Goal: Information Seeking & Learning: Understand process/instructions

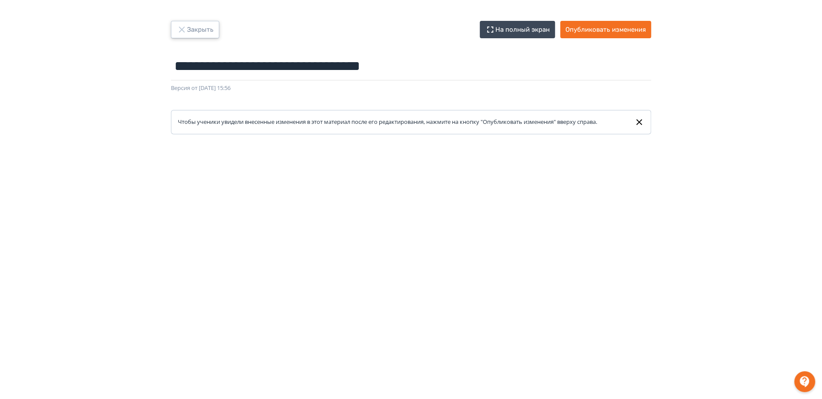
click at [208, 24] on button "Закрыть" at bounding box center [195, 29] width 48 height 17
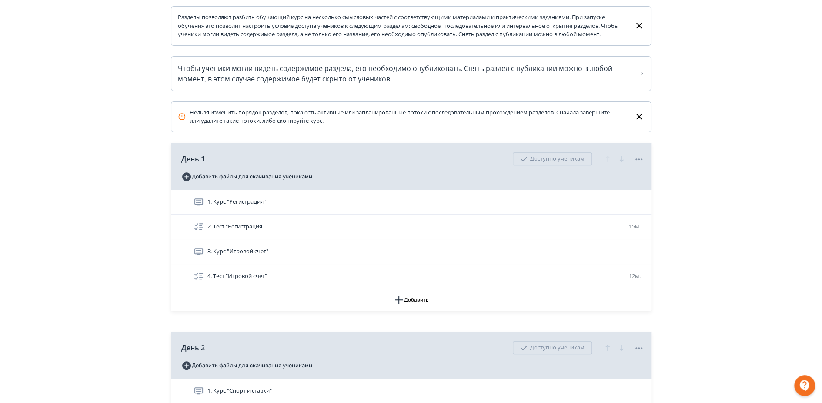
scroll to position [145, 0]
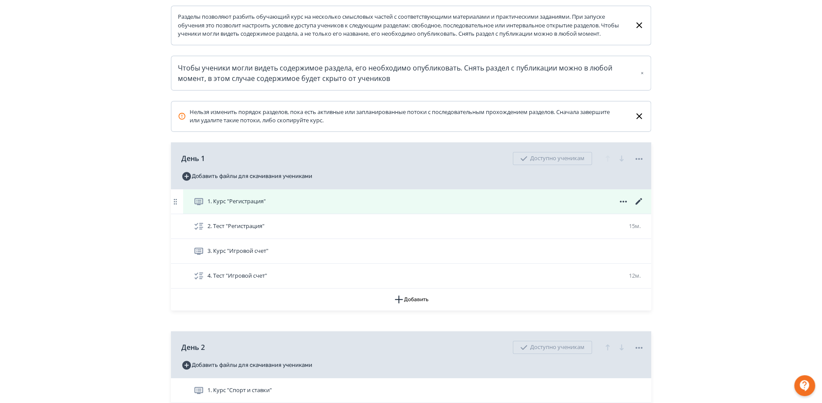
click at [639, 205] on icon at bounding box center [639, 201] width 10 height 10
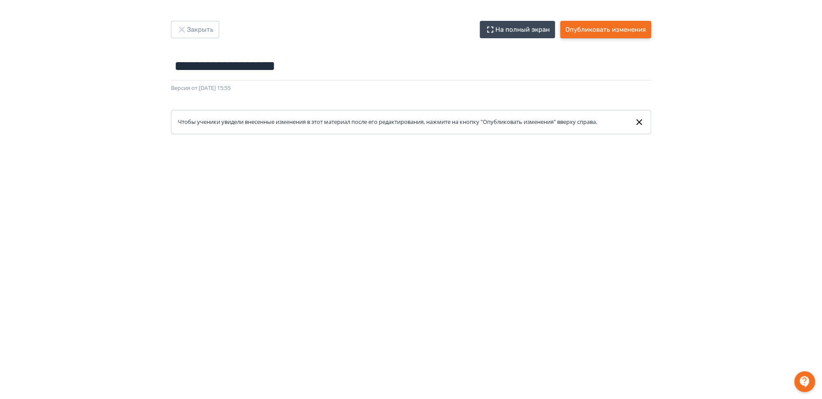
click at [576, 33] on button "Опубликовать изменения" at bounding box center [605, 29] width 91 height 17
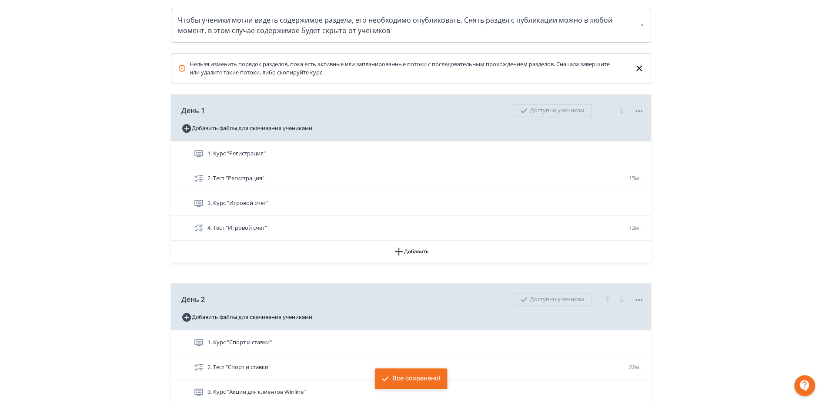
scroll to position [193, 0]
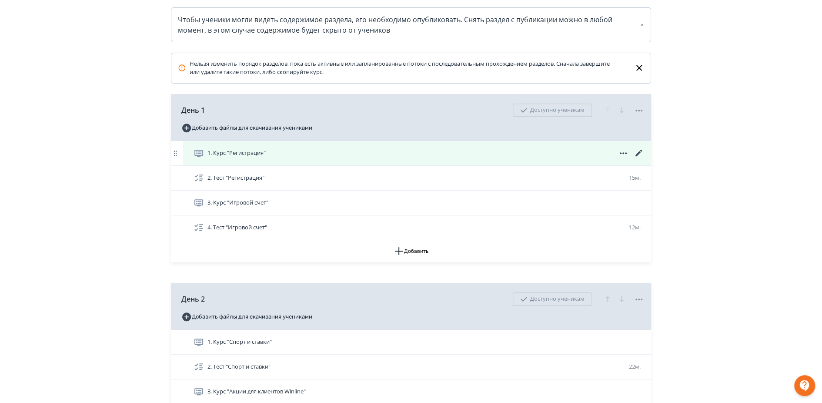
click at [537, 157] on div "1. Курс "Регистрация"" at bounding box center [419, 153] width 451 height 10
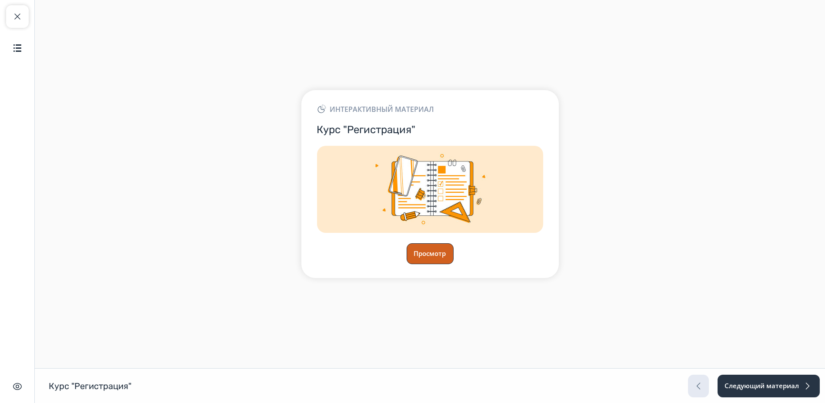
click at [414, 258] on button "Просмотр" at bounding box center [430, 253] width 47 height 21
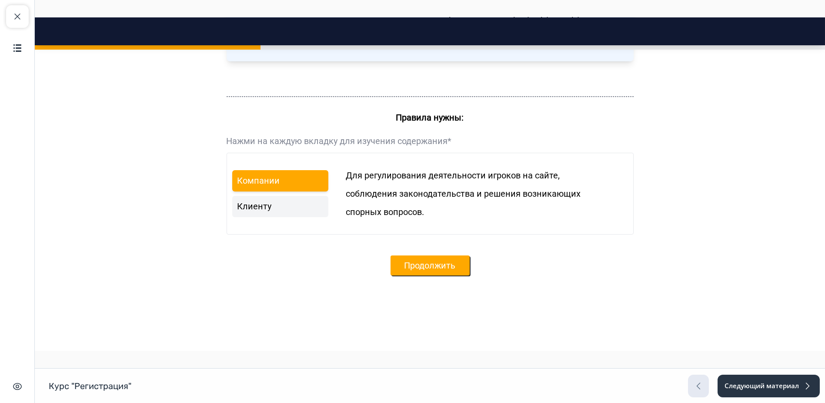
click at [448, 263] on button "Продолжить" at bounding box center [430, 265] width 79 height 20
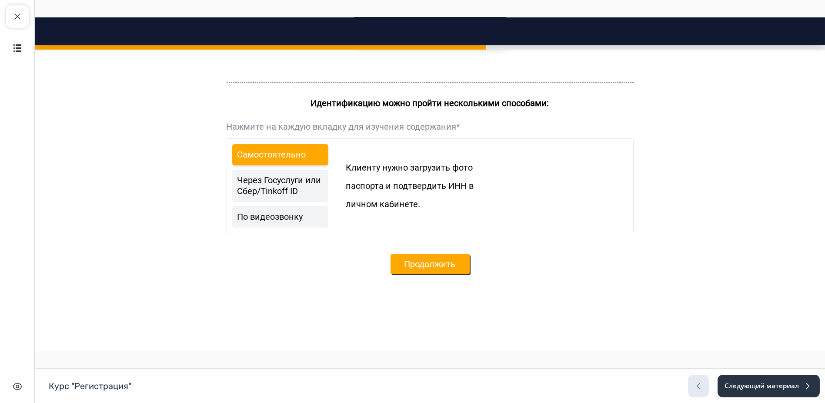
click at [417, 257] on button "Продолжить" at bounding box center [430, 264] width 79 height 20
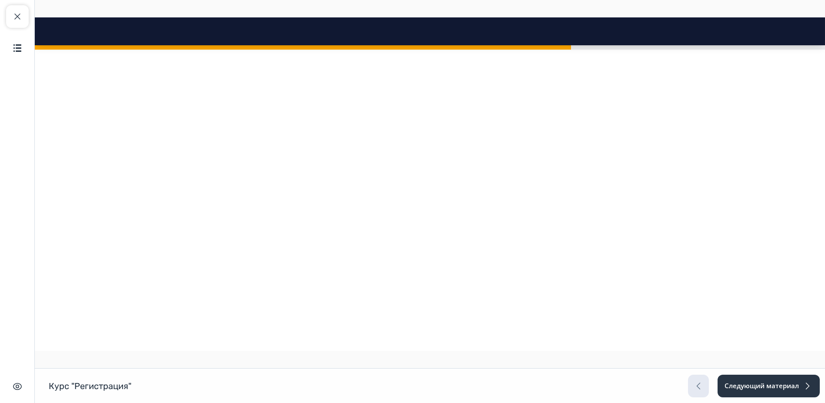
scroll to position [1744, 0]
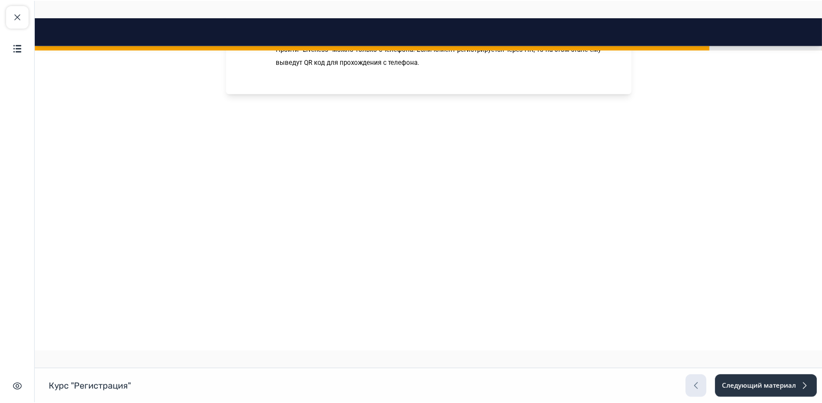
scroll to position [1454, 0]
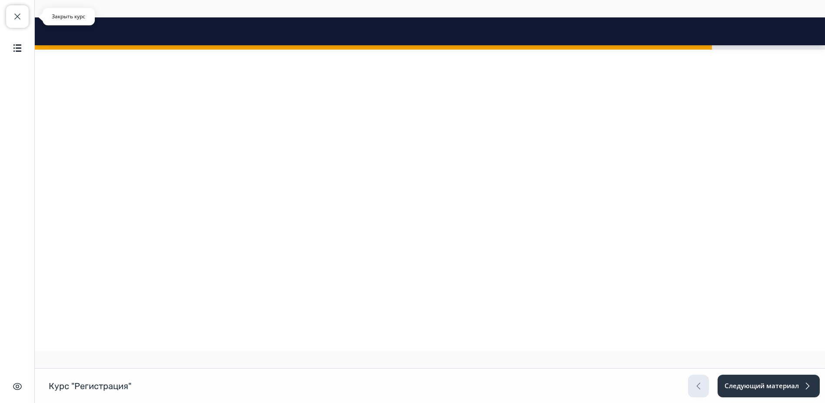
click at [23, 19] on button "Закрыть курс" at bounding box center [17, 16] width 23 height 23
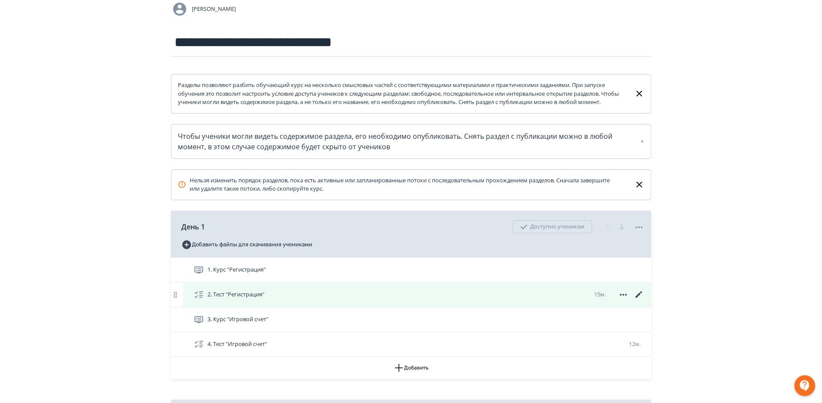
scroll to position [97, 0]
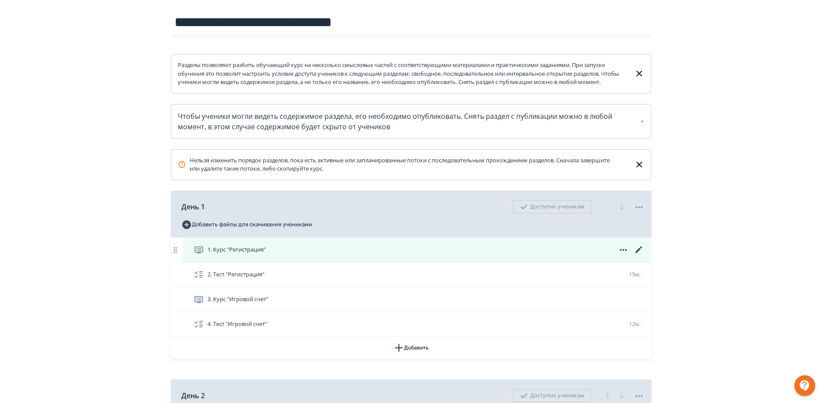
click at [641, 255] on icon at bounding box center [639, 250] width 10 height 10
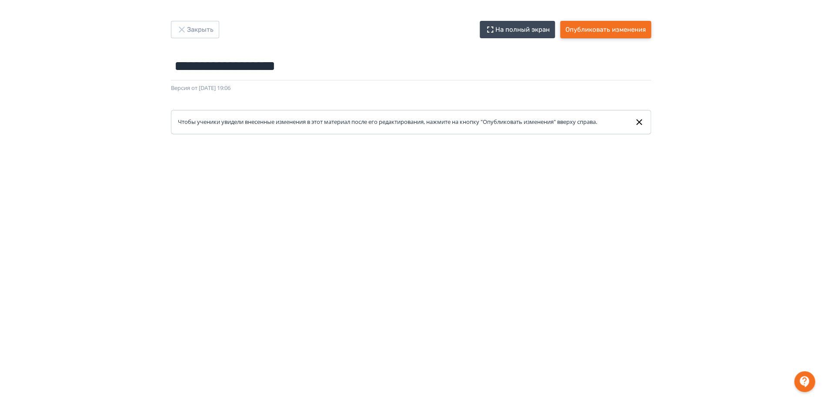
click at [588, 31] on button "Опубликовать изменения" at bounding box center [605, 29] width 91 height 17
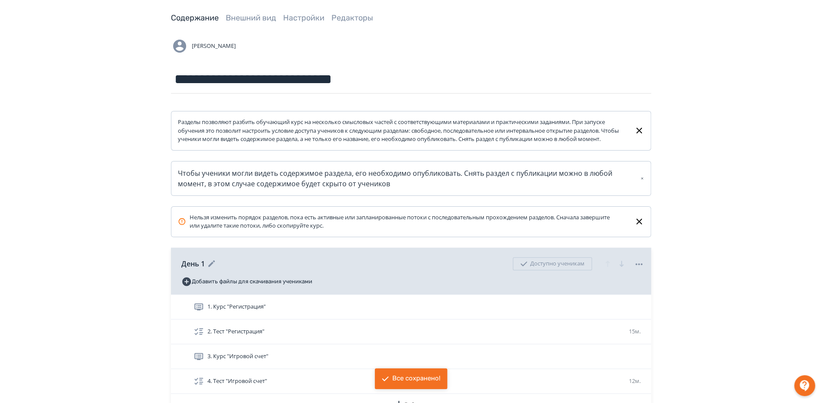
scroll to position [145, 0]
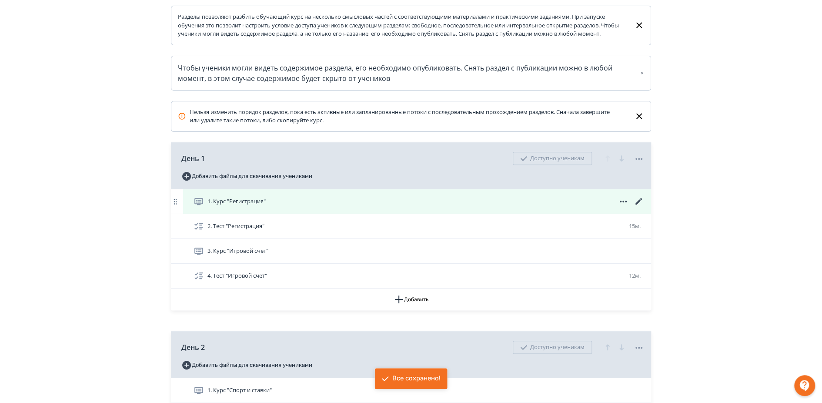
click at [275, 207] on div "1. Курс "Регистрация"" at bounding box center [419, 201] width 451 height 10
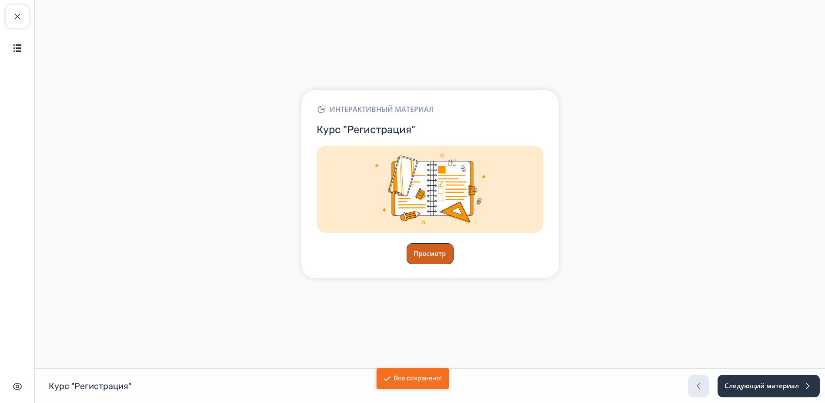
click at [411, 261] on button "Просмотр" at bounding box center [430, 253] width 47 height 21
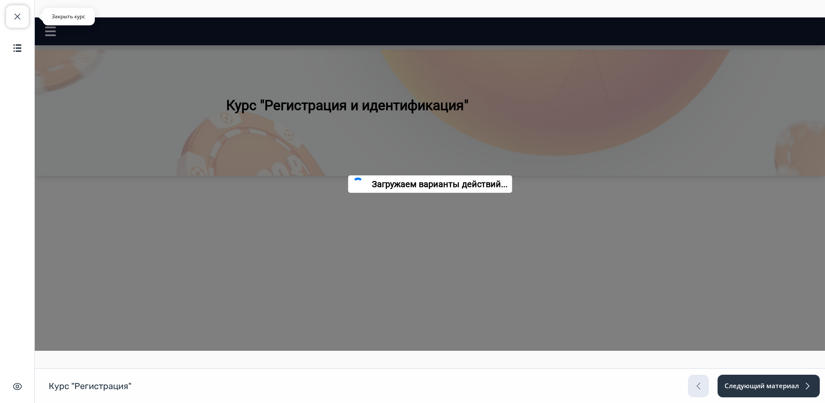
click at [11, 16] on button "Закрыть курс" at bounding box center [17, 16] width 23 height 23
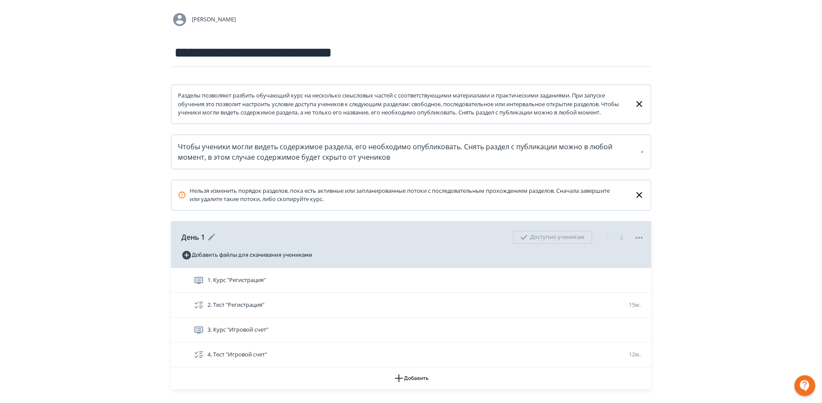
scroll to position [145, 0]
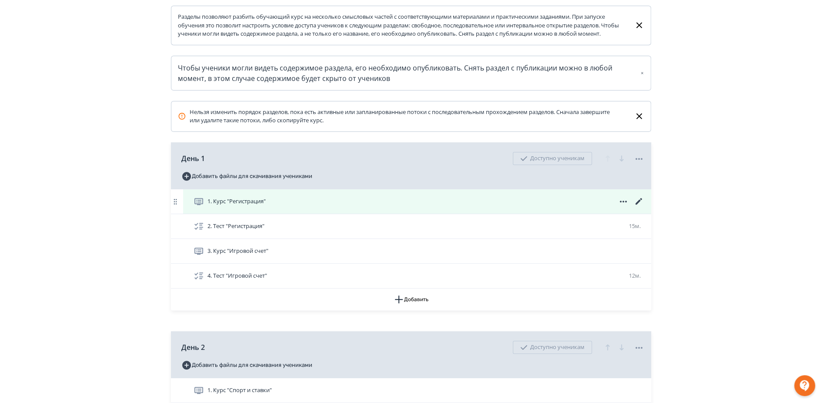
click at [327, 214] on div "1. Курс "Регистрация"" at bounding box center [417, 201] width 468 height 24
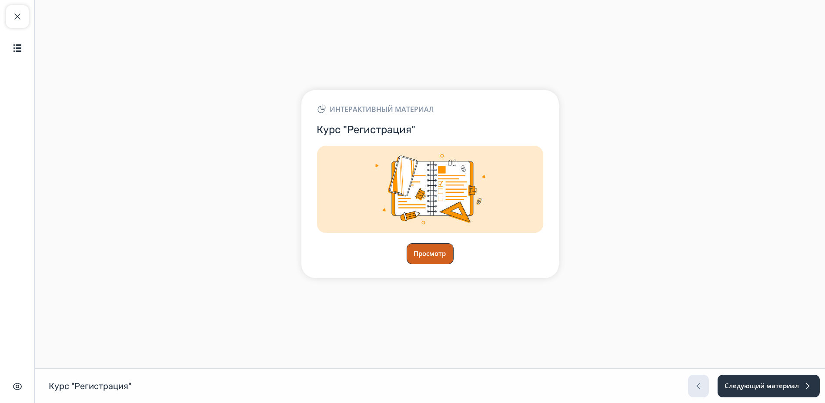
click at [429, 260] on button "Просмотр" at bounding box center [430, 253] width 47 height 21
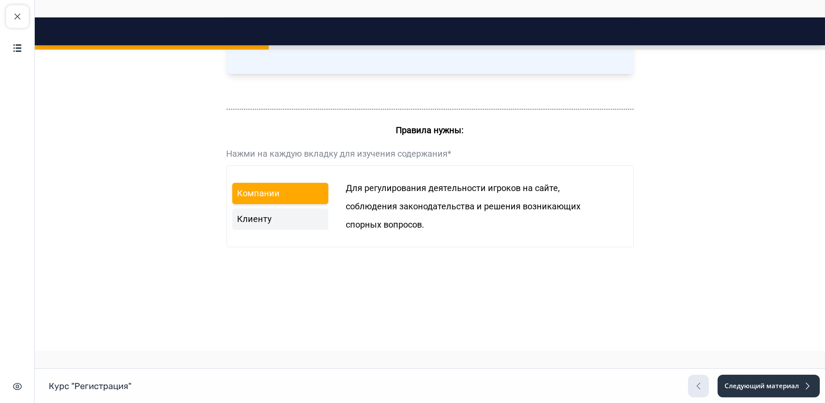
scroll to position [559, 0]
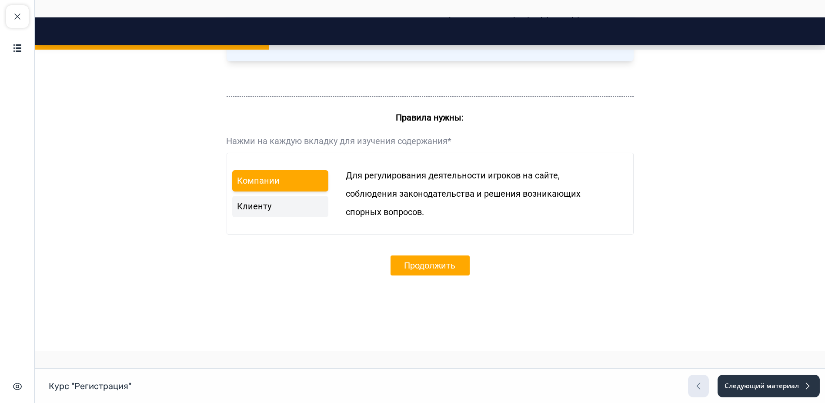
click at [443, 263] on button "Продолжить" at bounding box center [430, 265] width 79 height 20
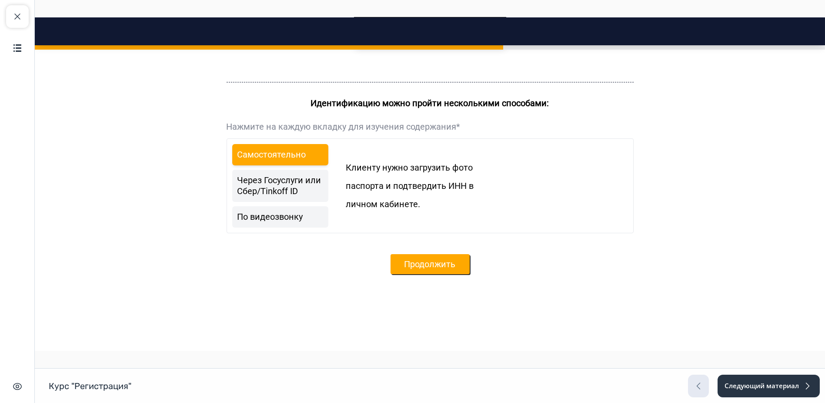
click at [419, 269] on button "Продолжить" at bounding box center [430, 264] width 79 height 20
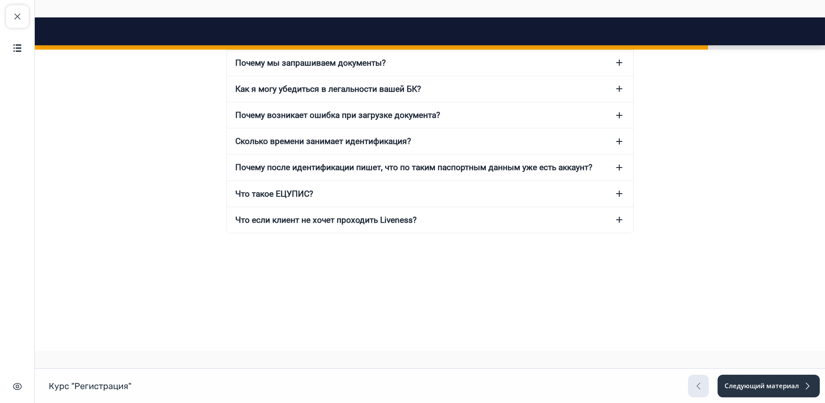
scroll to position [1890, 0]
click at [452, 259] on button "Продолжить" at bounding box center [430, 264] width 79 height 20
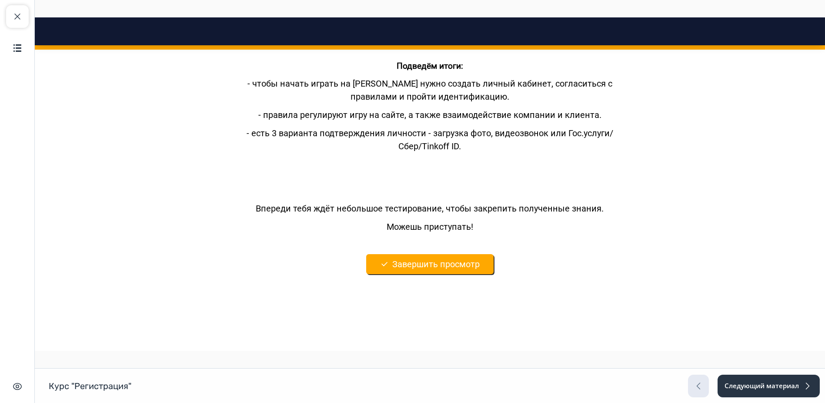
scroll to position [2317, 0]
click at [440, 268] on button "Завершить просмотр" at bounding box center [429, 264] width 127 height 20
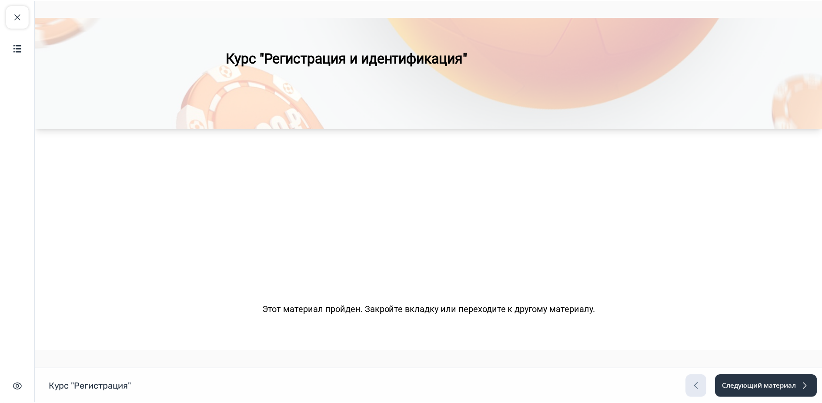
scroll to position [47, 0]
drag, startPoint x: 26, startPoint y: 21, endPoint x: 33, endPoint y: 33, distance: 13.1
click at [26, 21] on button "Закрыть курс" at bounding box center [17, 16] width 23 height 23
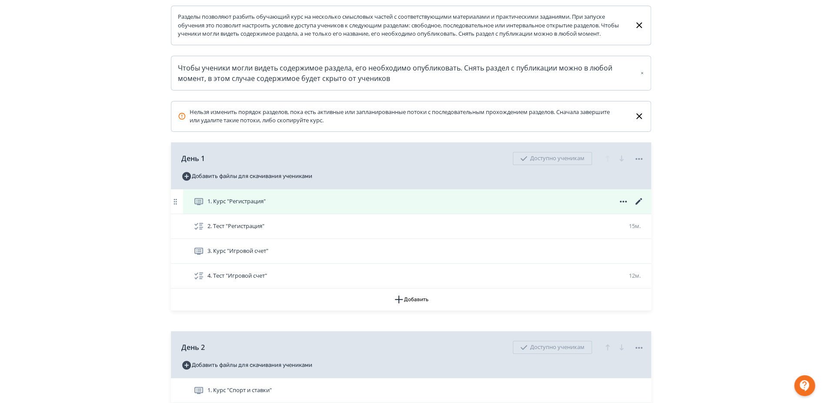
click at [637, 204] on icon at bounding box center [639, 201] width 7 height 7
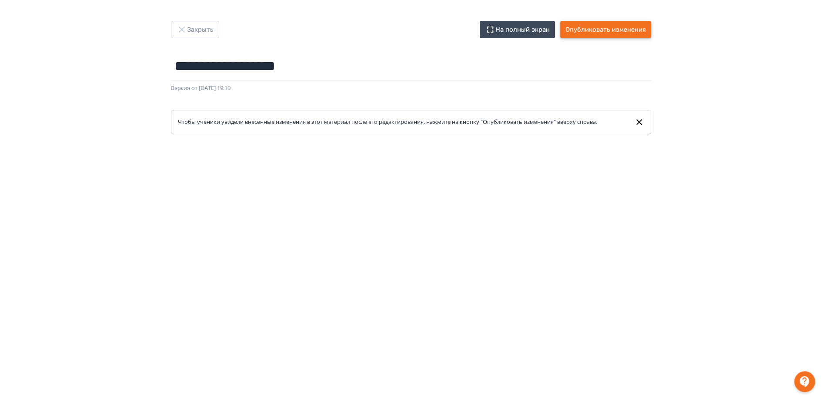
click at [599, 29] on button "Опубликовать изменения" at bounding box center [605, 29] width 91 height 17
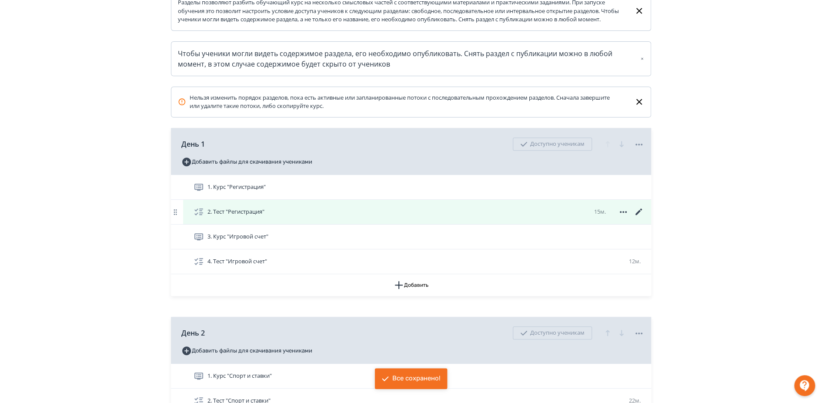
scroll to position [193, 0]
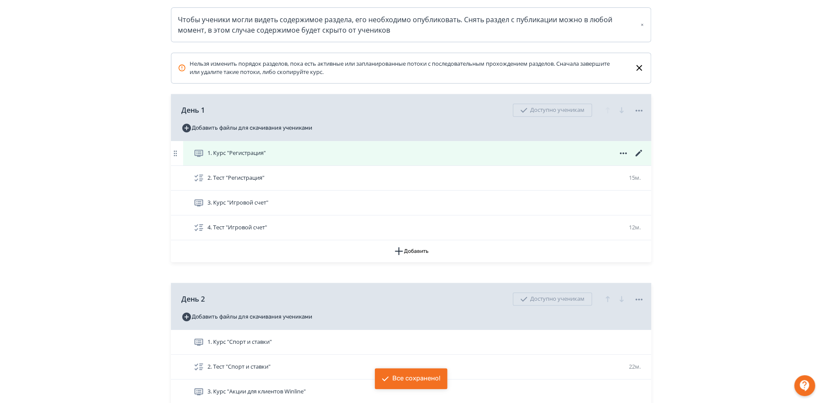
click at [411, 165] on div "1. Курс "Регистрация"" at bounding box center [417, 153] width 468 height 24
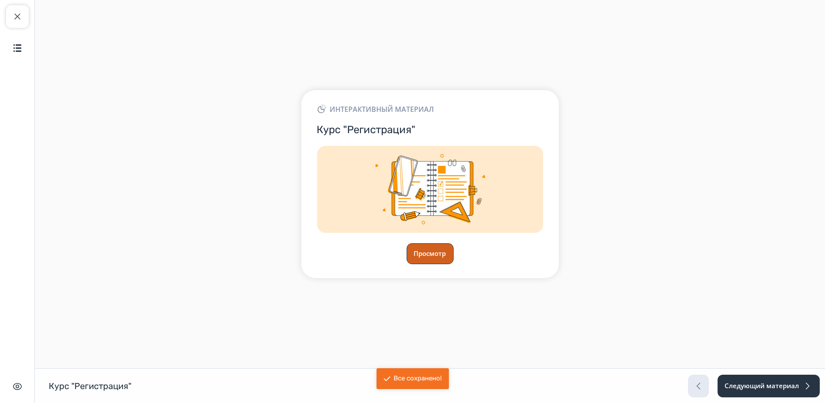
click at [416, 261] on button "Просмотр" at bounding box center [430, 253] width 47 height 21
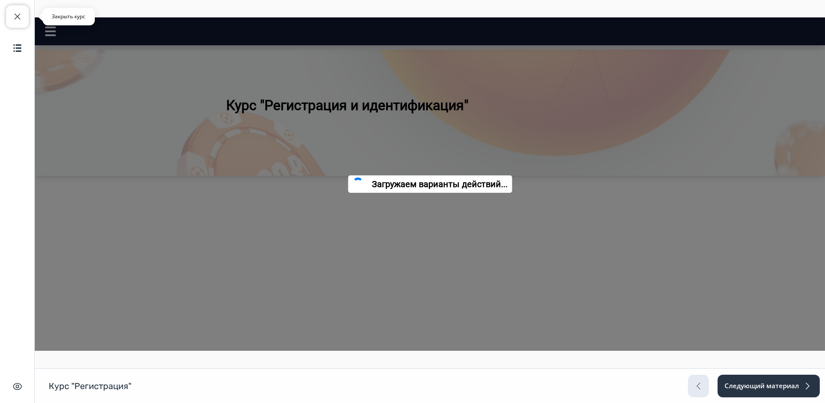
click at [17, 16] on span "button" at bounding box center [17, 16] width 10 height 10
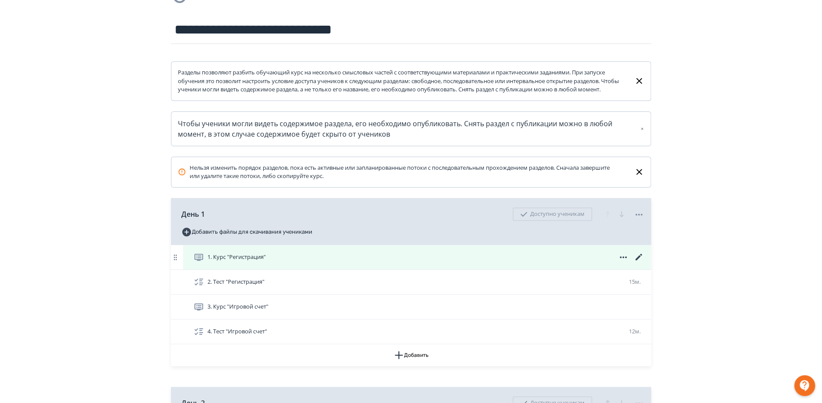
scroll to position [97, 0]
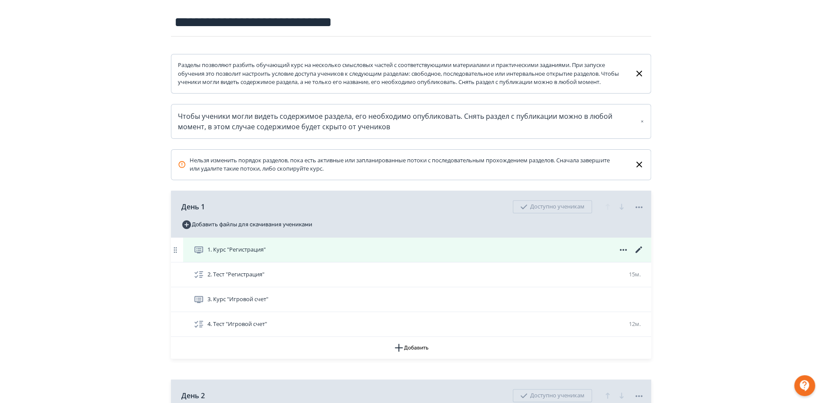
click at [375, 255] on div "1. Курс "Регистрация"" at bounding box center [419, 250] width 451 height 10
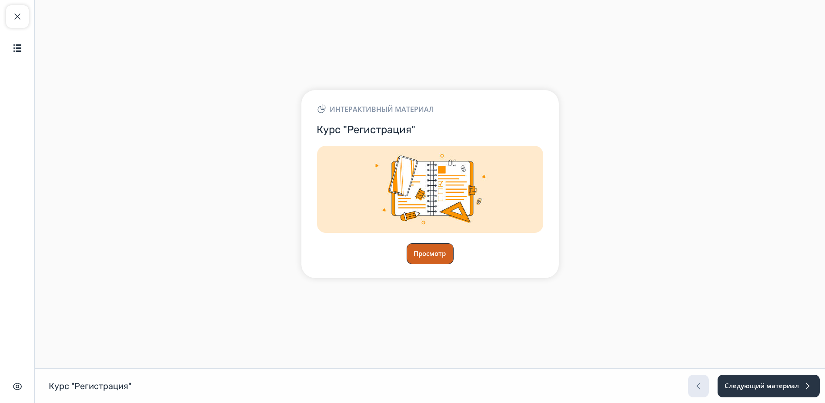
click at [424, 259] on button "Просмотр" at bounding box center [430, 253] width 47 height 21
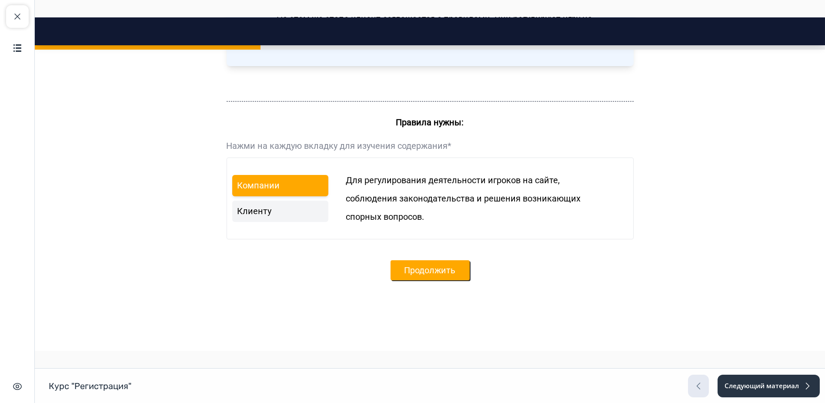
click at [456, 264] on button "Продолжить" at bounding box center [430, 270] width 79 height 20
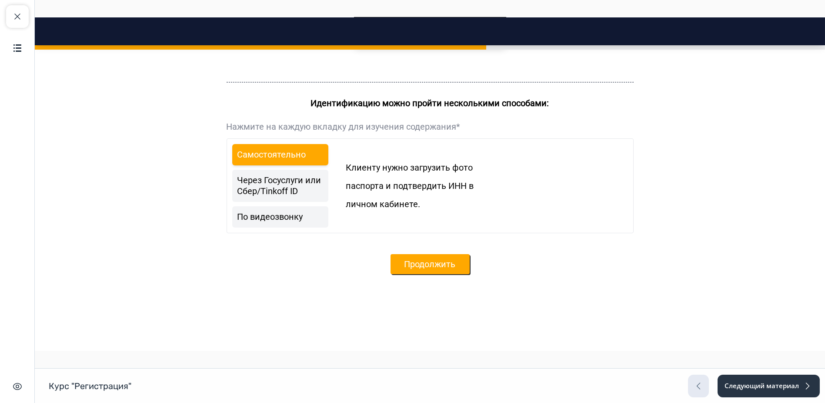
click at [440, 258] on button "Продолжить" at bounding box center [430, 264] width 79 height 20
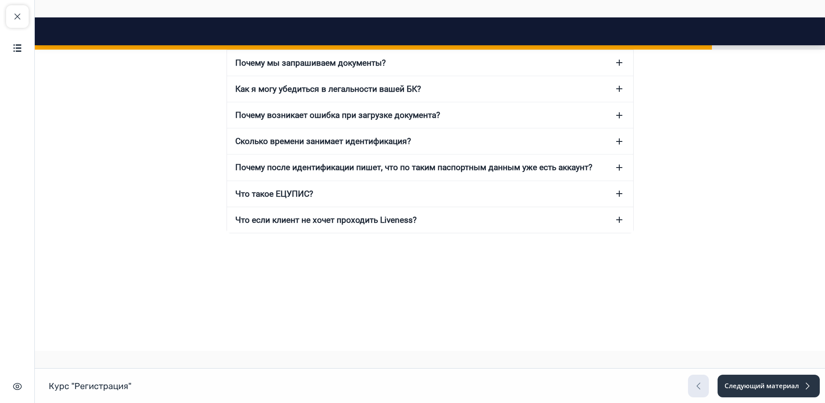
scroll to position [2078, 0]
click at [621, 233] on button "Что если клиент не хочет проходить Liveness?" at bounding box center [430, 220] width 406 height 26
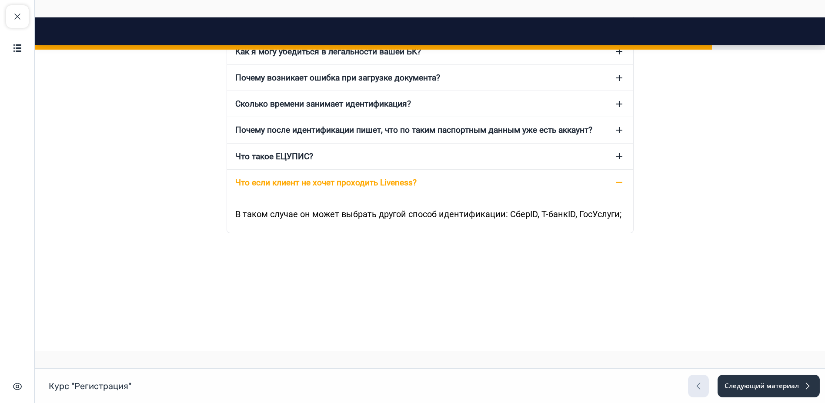
scroll to position [2126, 0]
drag, startPoint x: 473, startPoint y: 255, endPoint x: 486, endPoint y: 258, distance: 12.8
click at [474, 219] on span "В таком случае он может выбрать другой способ идентификации: СберID, Т-банкID, …" at bounding box center [429, 214] width 386 height 10
drag, startPoint x: 533, startPoint y: 257, endPoint x: 541, endPoint y: 257, distance: 7.4
click at [534, 219] on span "В таком случае он может выбрать другой способ идентификации: СберID, Т-банкID, …" at bounding box center [429, 214] width 386 height 10
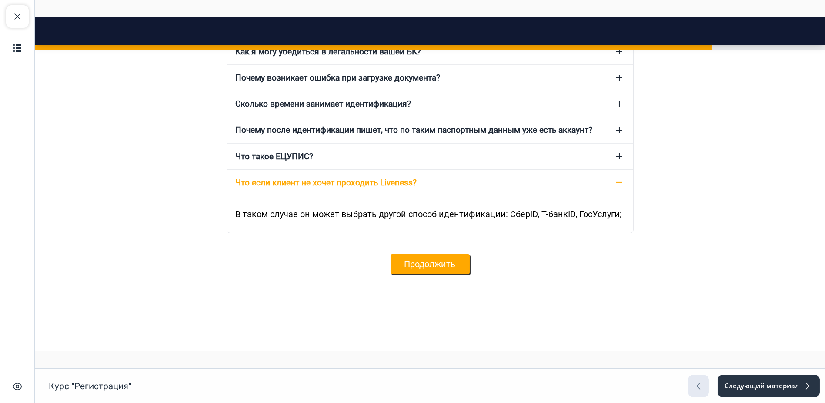
click at [445, 274] on button "Продолжить" at bounding box center [430, 264] width 79 height 20
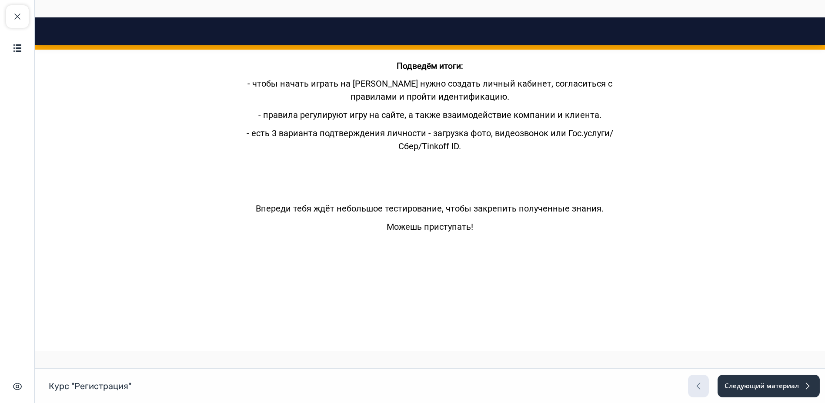
scroll to position [2348, 0]
click at [448, 268] on button "Завершить просмотр" at bounding box center [429, 264] width 127 height 20
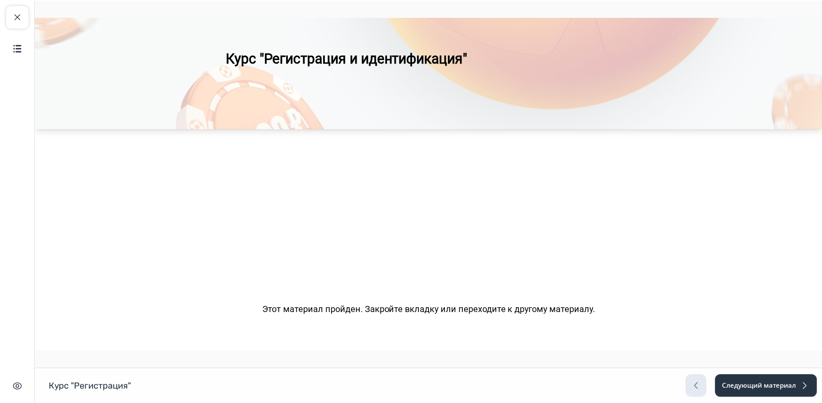
scroll to position [47, 0]
drag, startPoint x: 8, startPoint y: 16, endPoint x: 170, endPoint y: 143, distance: 205.4
click at [8, 16] on button "Закрыть курс" at bounding box center [17, 16] width 23 height 23
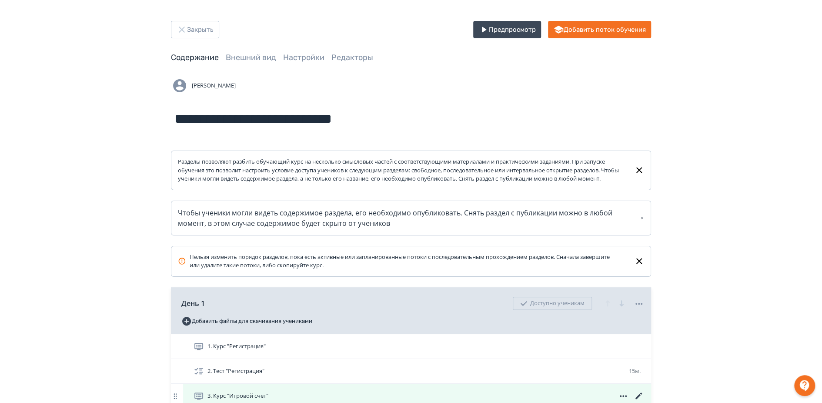
click at [346, 399] on div "3. Курс "Игровой счет"" at bounding box center [419, 396] width 451 height 10
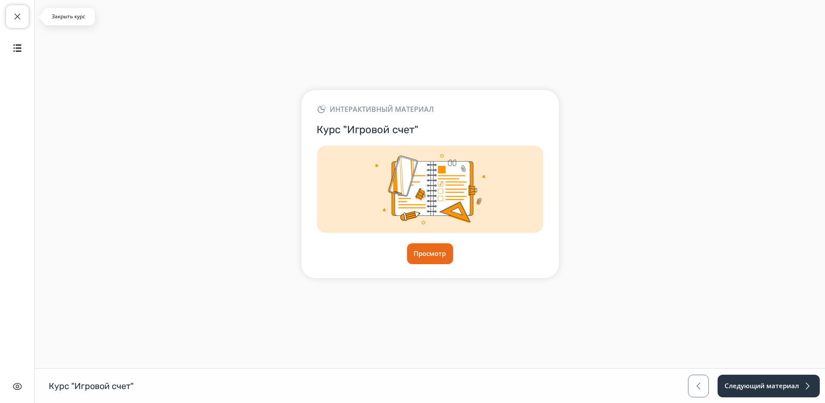
click at [16, 18] on span "button" at bounding box center [17, 16] width 10 height 10
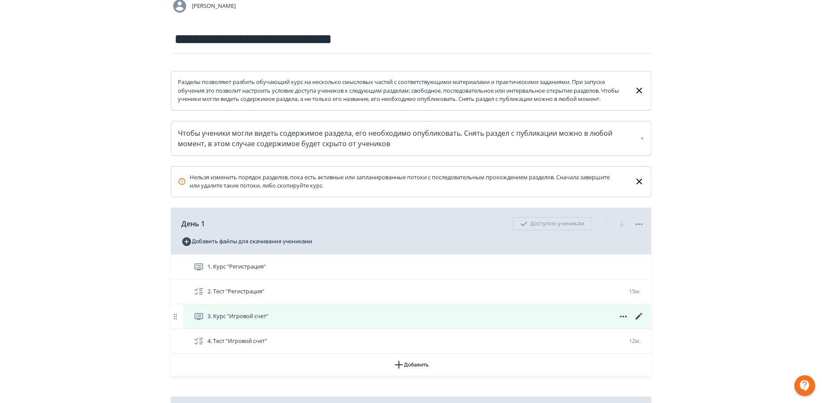
scroll to position [97, 0]
